Goal: Navigation & Orientation: Find specific page/section

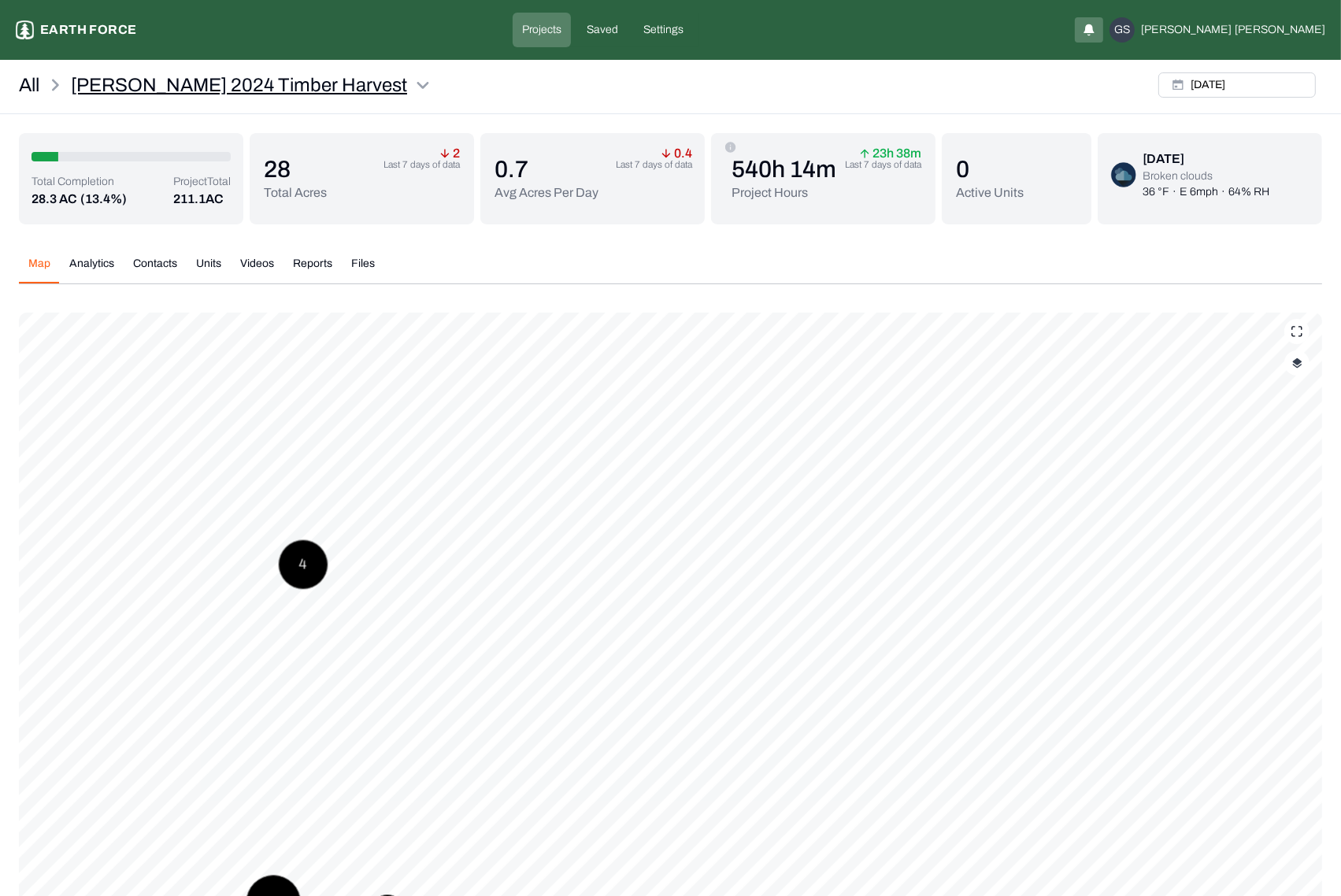
click at [346, 81] on html "[PERSON_NAME] 2024 Timber Harvest Earth force Projects Saved Settings GS [PERSO…" at bounding box center [670, 499] width 1341 height 999
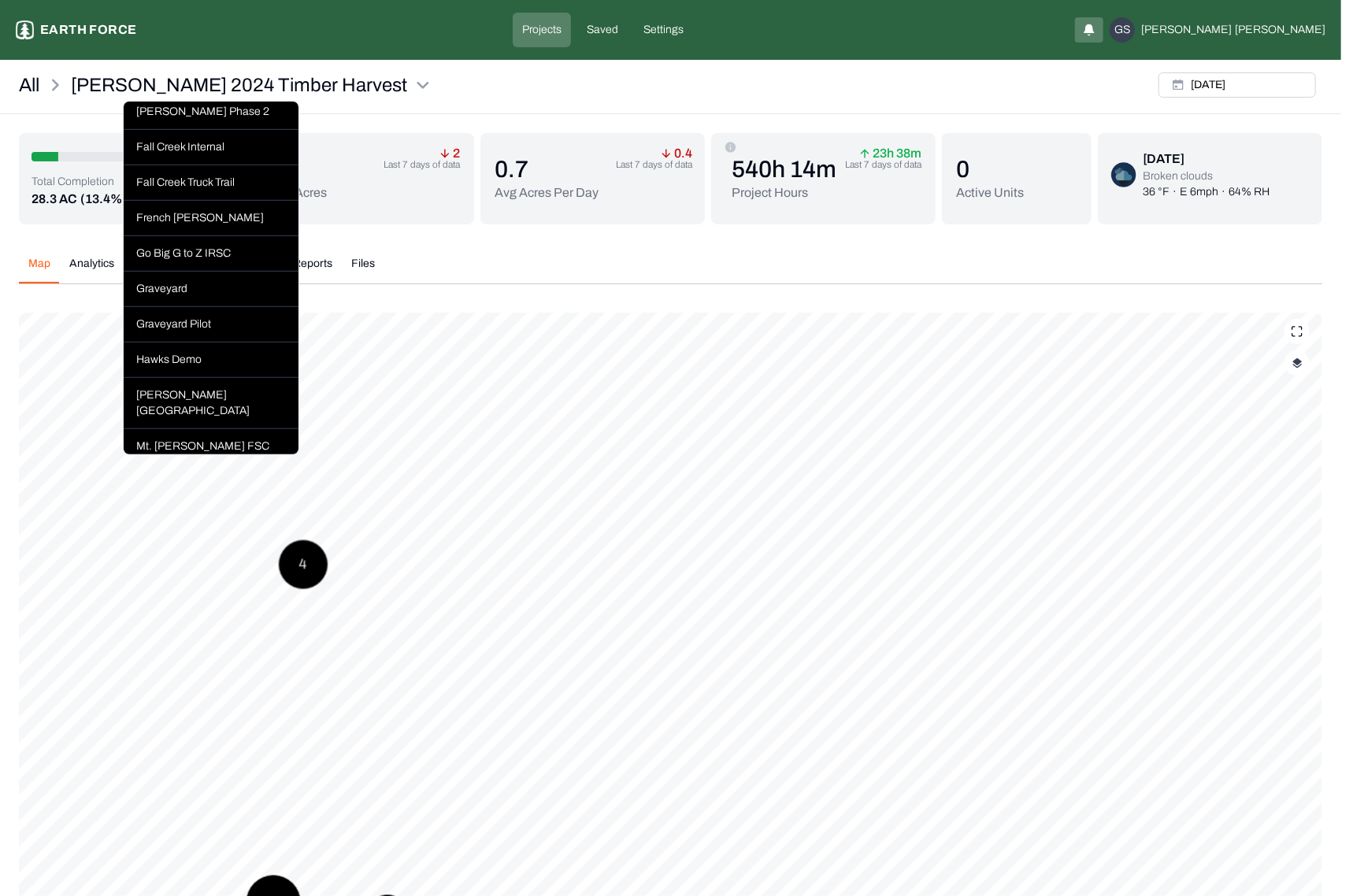
scroll to position [551, 0]
click at [200, 307] on div "Graveyard" at bounding box center [211, 288] width 175 height 36
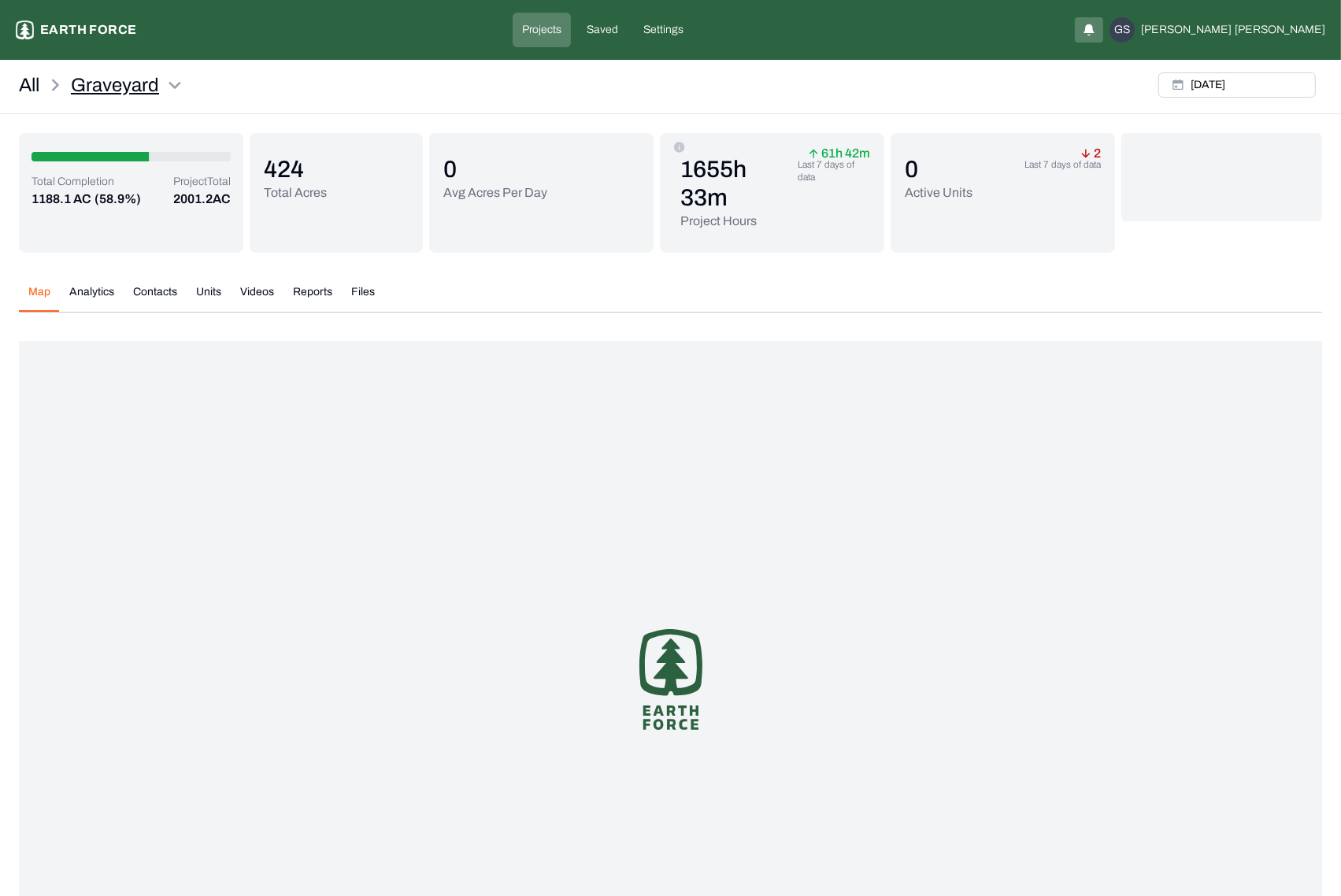
click at [172, 83] on html "Graveyard Earth force Projects Saved Settings GS [PERSON_NAME] All Graveyard [D…" at bounding box center [670, 518] width 1341 height 1037
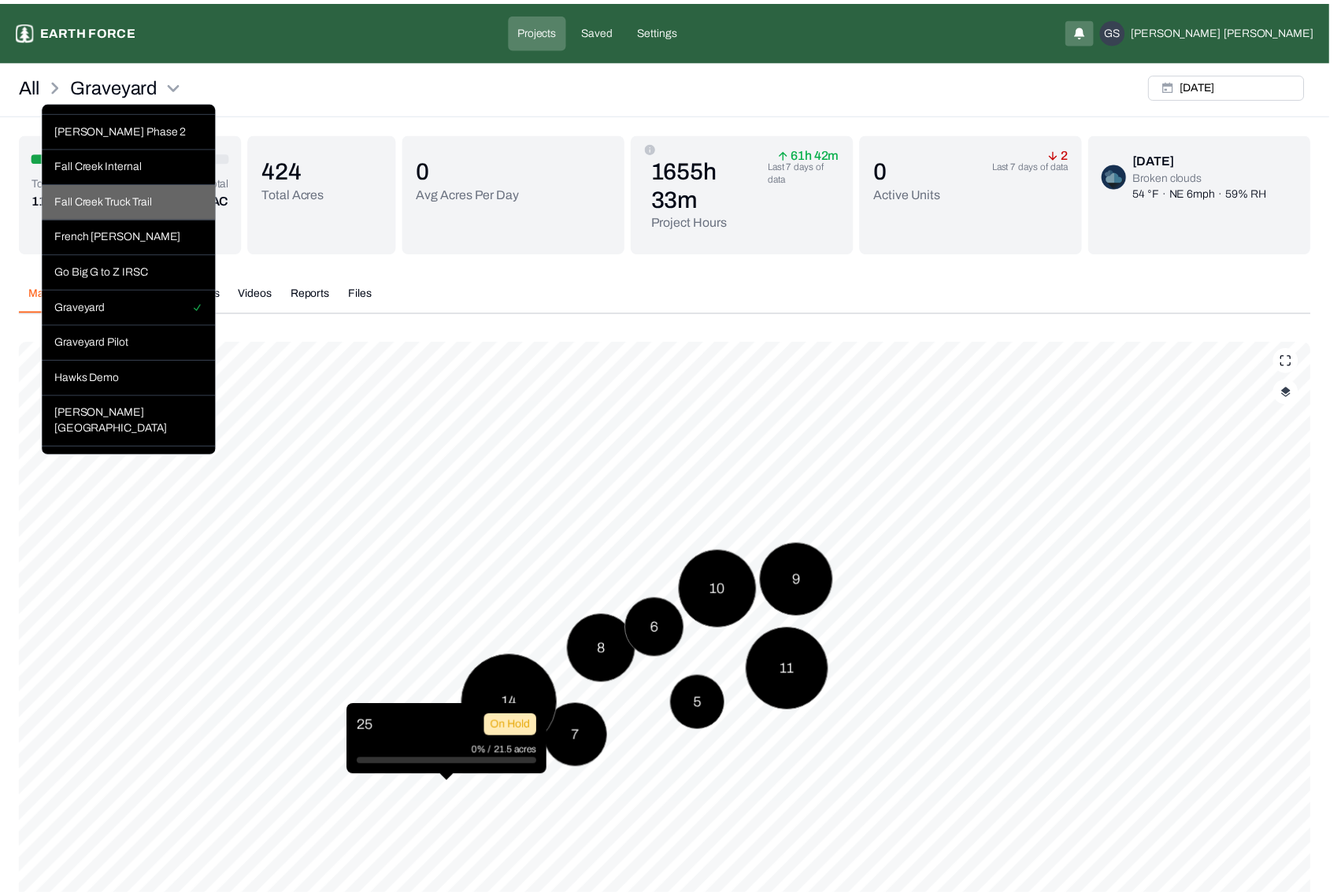
scroll to position [551, 0]
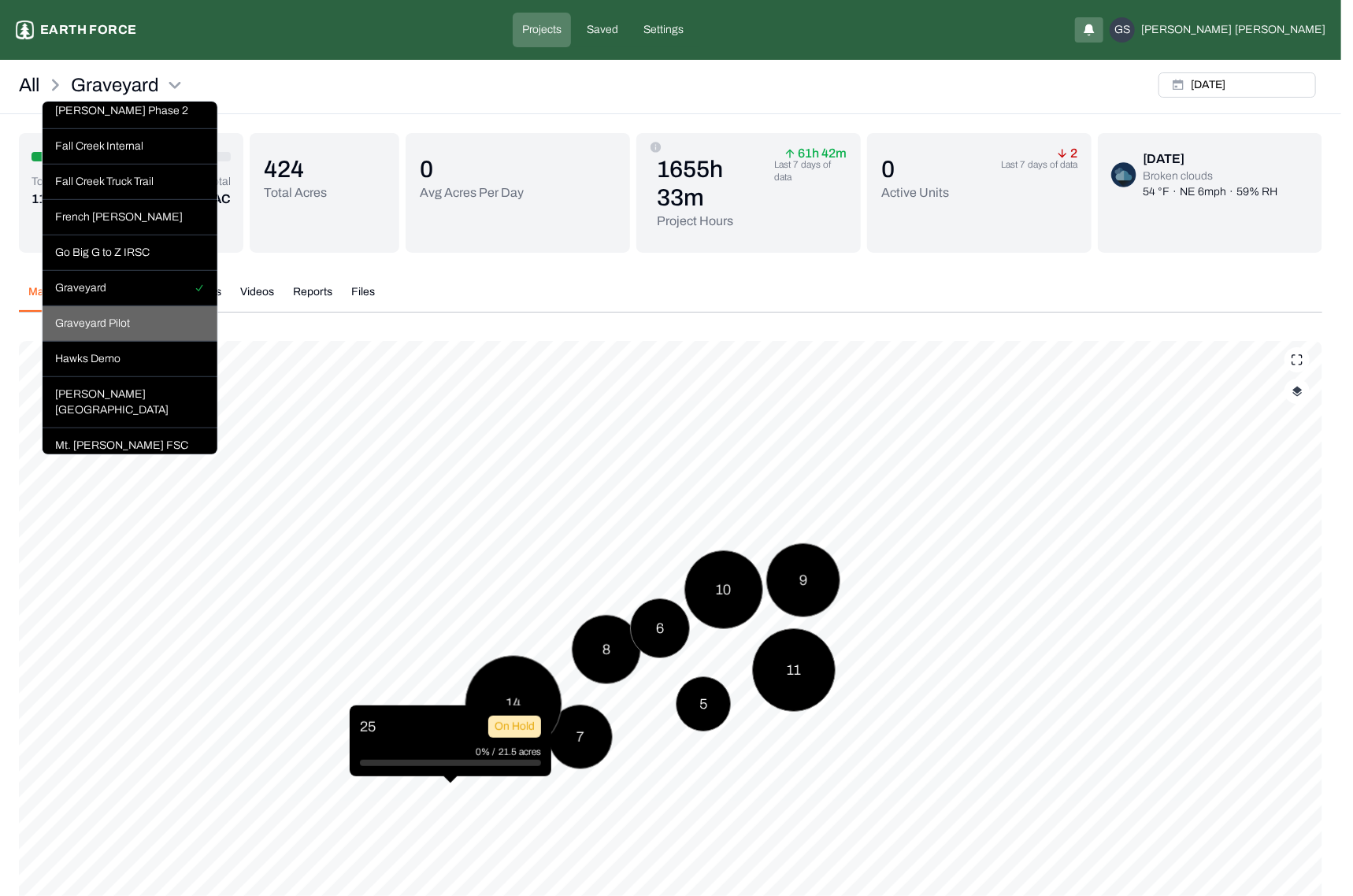
click at [147, 336] on div "Graveyard Pilot" at bounding box center [130, 324] width 175 height 36
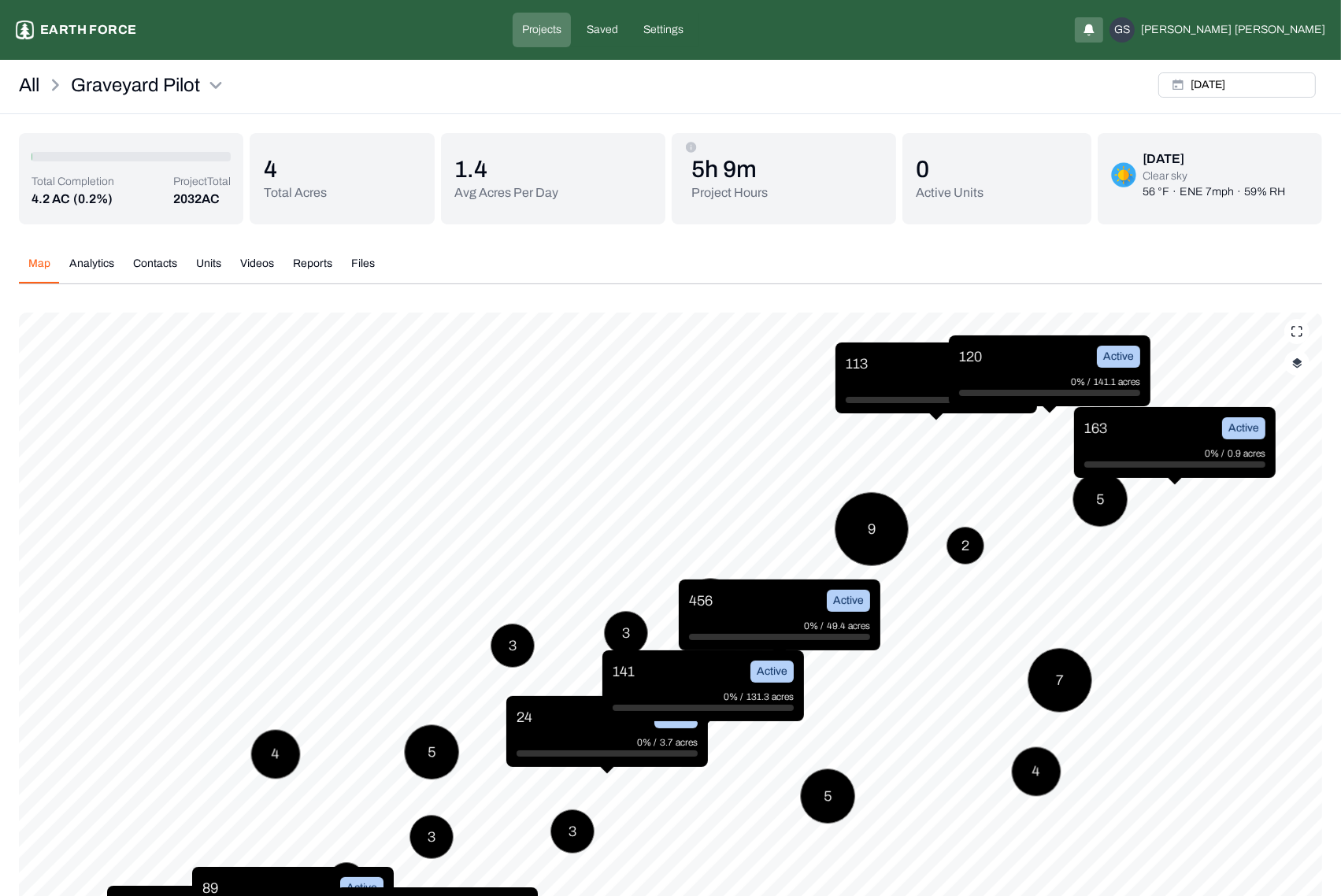
click at [1307, 369] on button "button" at bounding box center [1297, 363] width 25 height 25
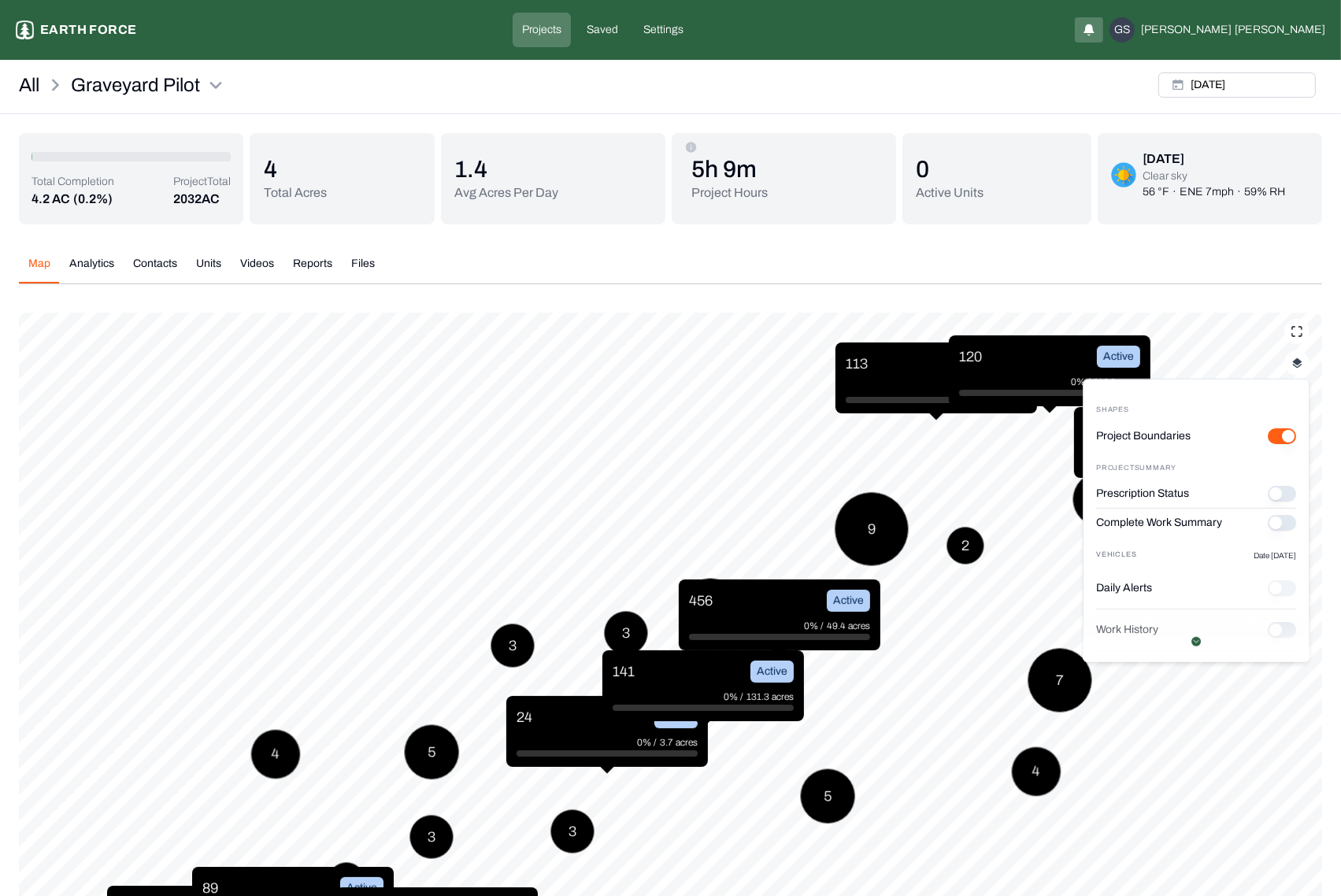
click at [1282, 495] on button "Prescription Status" at bounding box center [1282, 494] width 29 height 16
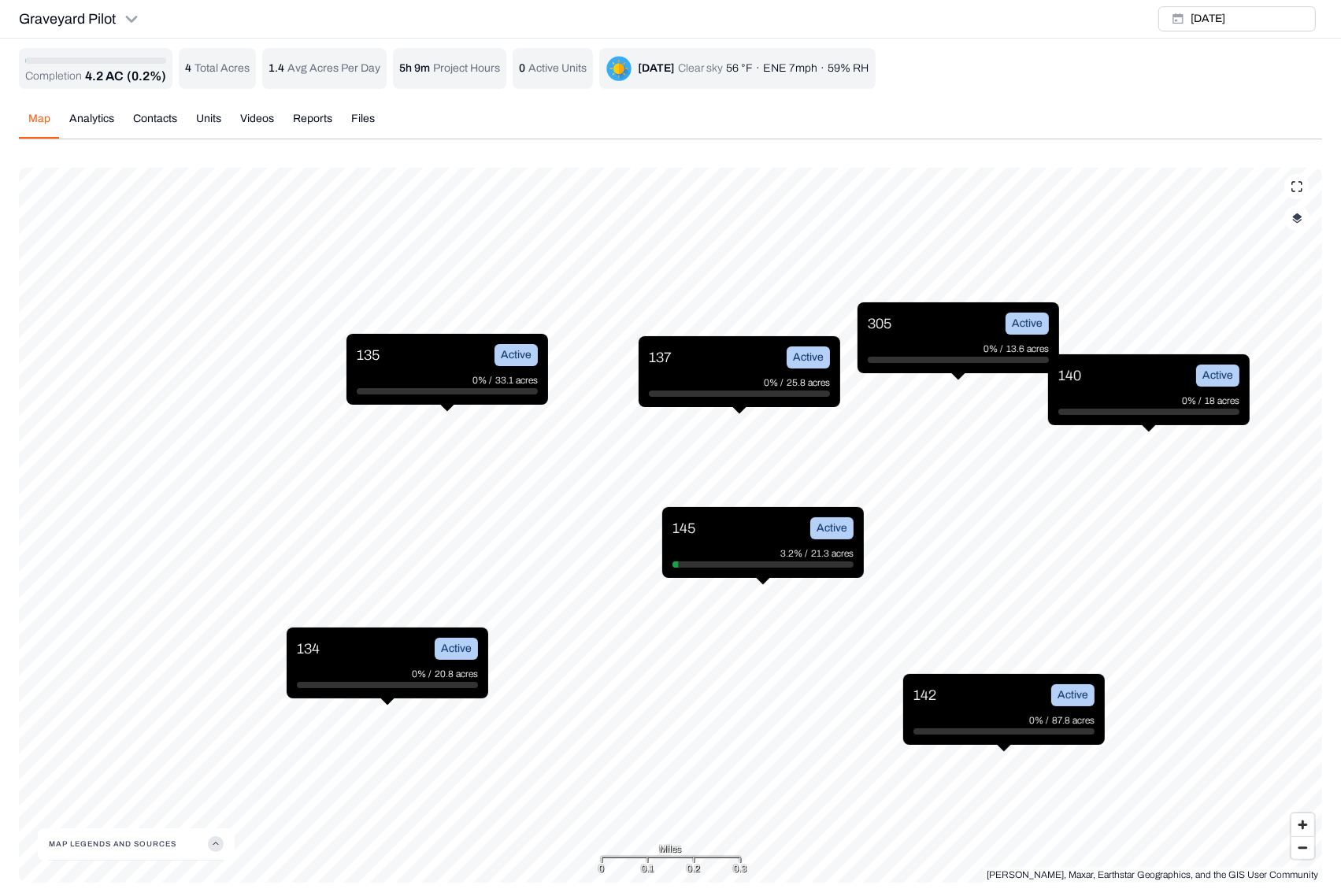
click at [1287, 219] on button "button" at bounding box center [1297, 218] width 25 height 25
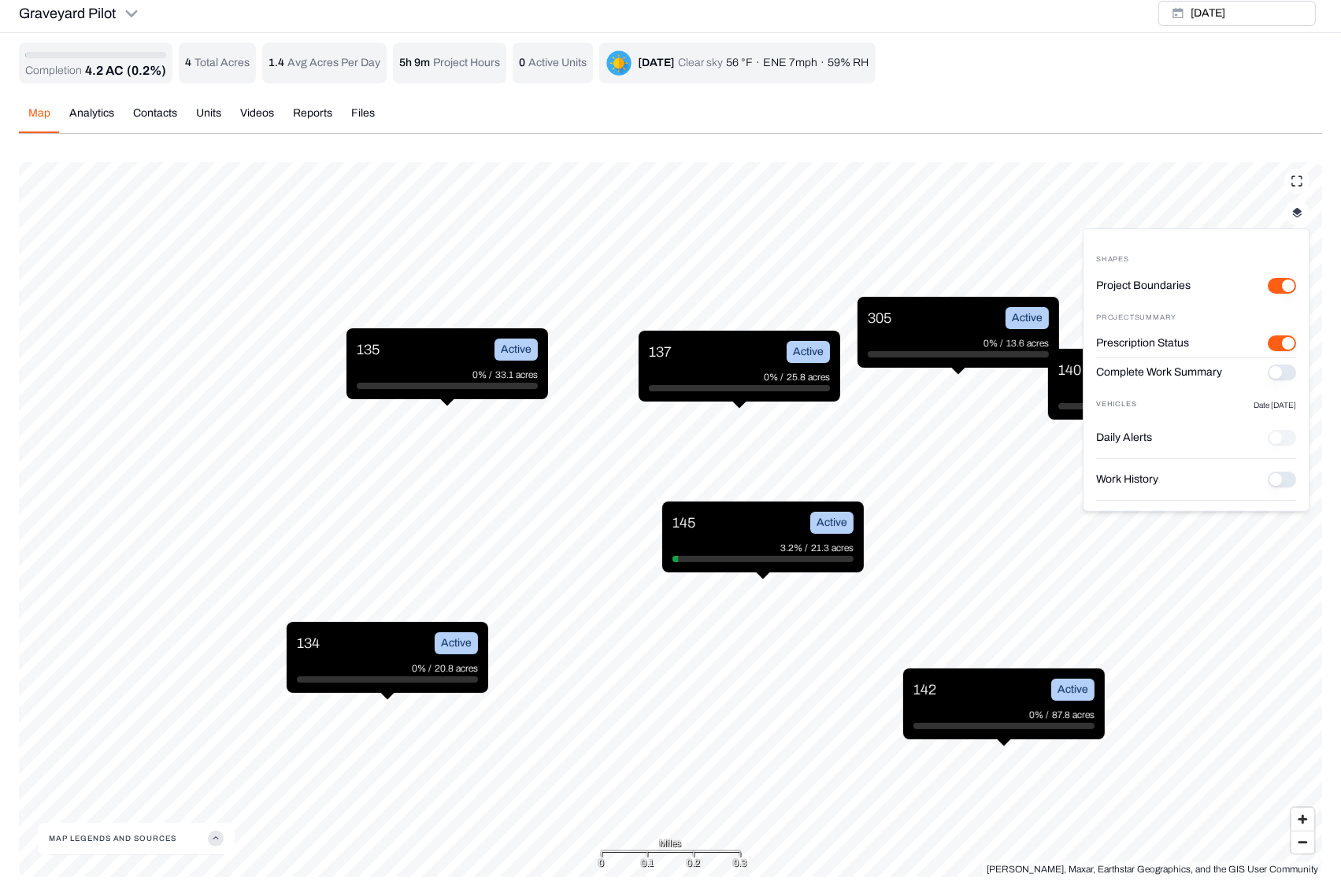
scroll to position [143, 0]
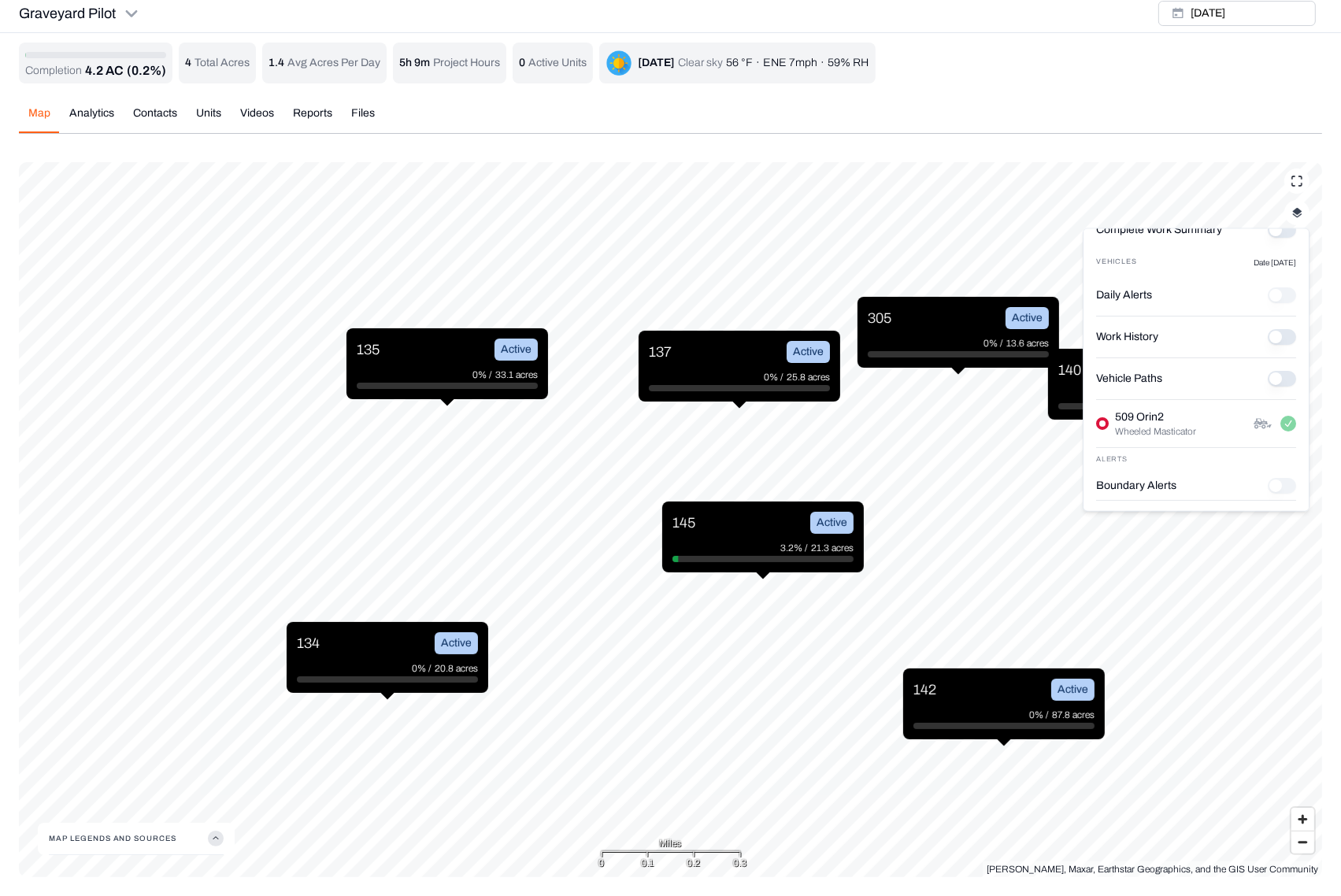
click at [1278, 379] on Paths "Vehicle Paths" at bounding box center [1282, 379] width 29 height 16
click at [1109, 128] on div "Map Analytics Contacts Units Videos Reports Files" at bounding box center [670, 120] width 1304 height 29
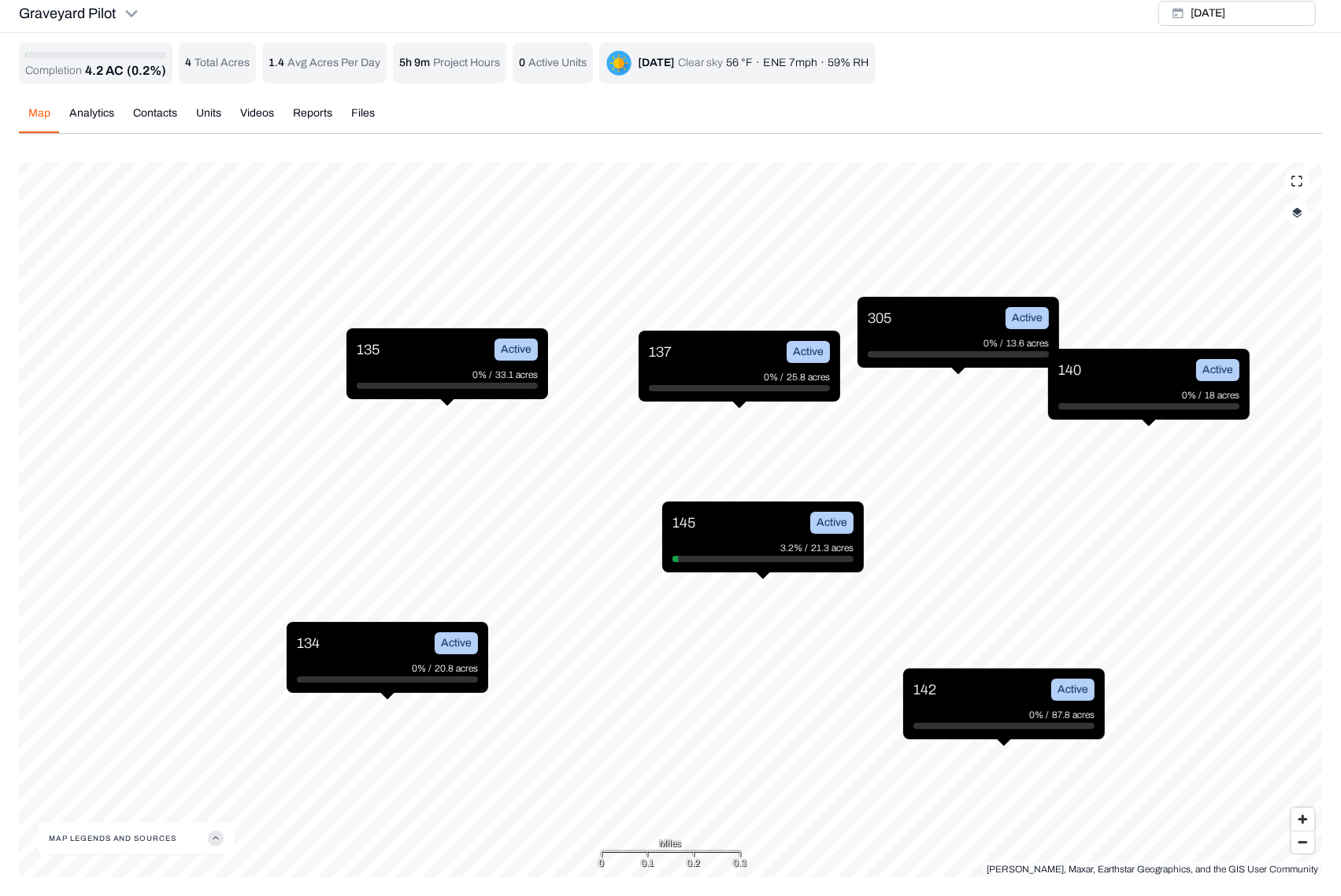
click at [1207, 56] on div "Completion 4.2 AC (0.2%) 4 Total Acres 1.4 Avg Acres Per Day 5h 9m Project Hour…" at bounding box center [670, 63] width 1304 height 41
click at [1303, 219] on button "button" at bounding box center [1297, 212] width 25 height 25
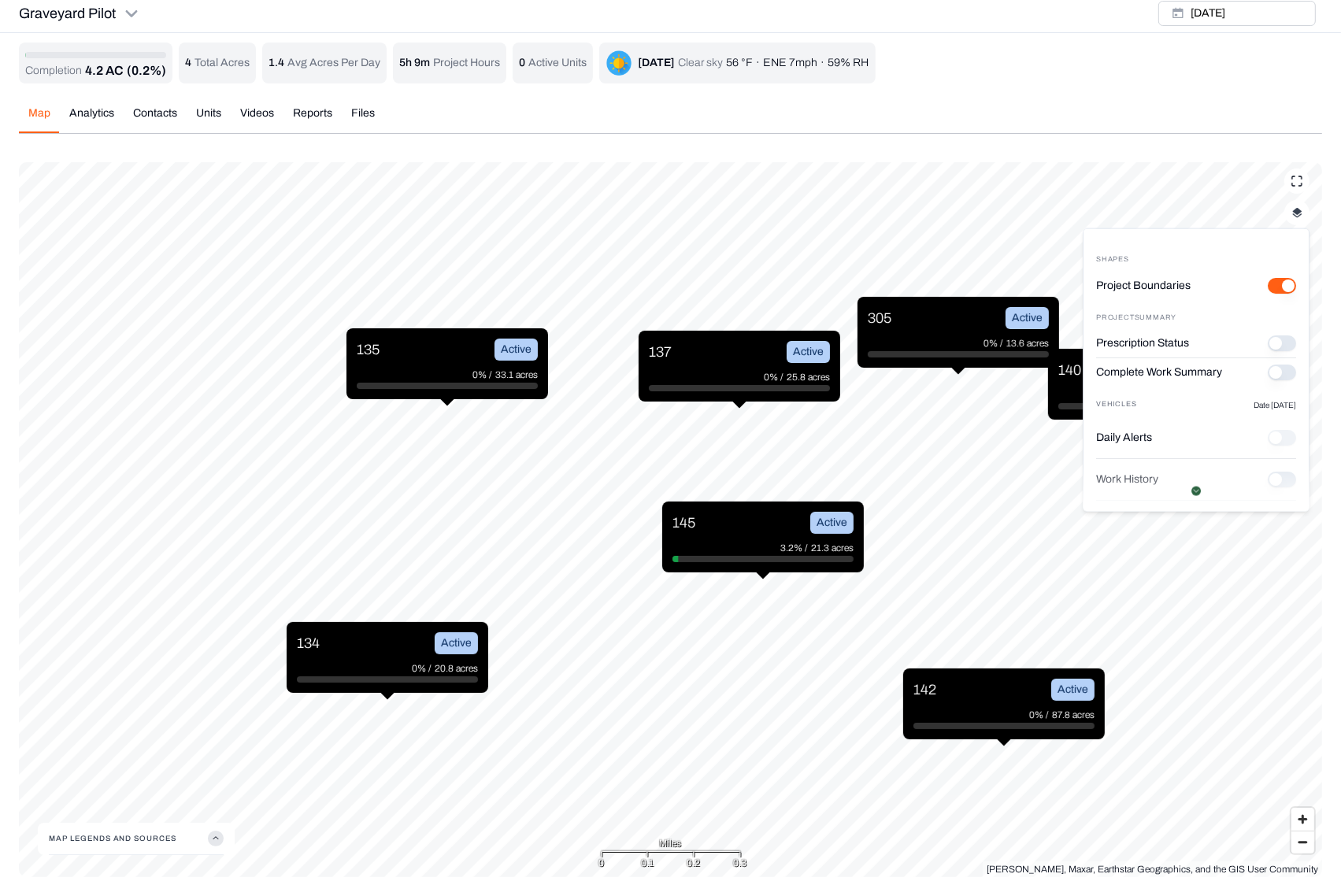
click at [1269, 368] on button "Complete Work Summary" at bounding box center [1282, 372] width 29 height 16
click at [506, 9] on div "Graveyard Pilot [DATE]" at bounding box center [670, 13] width 1341 height 39
